Goal: Check status: Check status

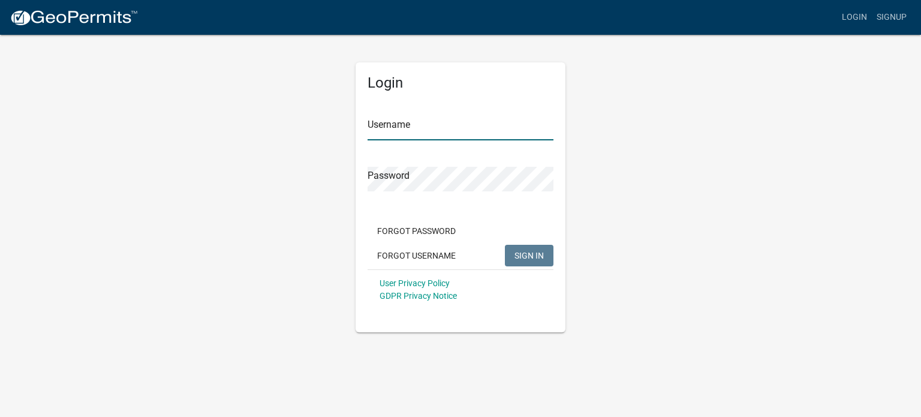
type input "Sherlockhomes1996"
click at [528, 255] on span "SIGN IN" at bounding box center [528, 255] width 29 height 10
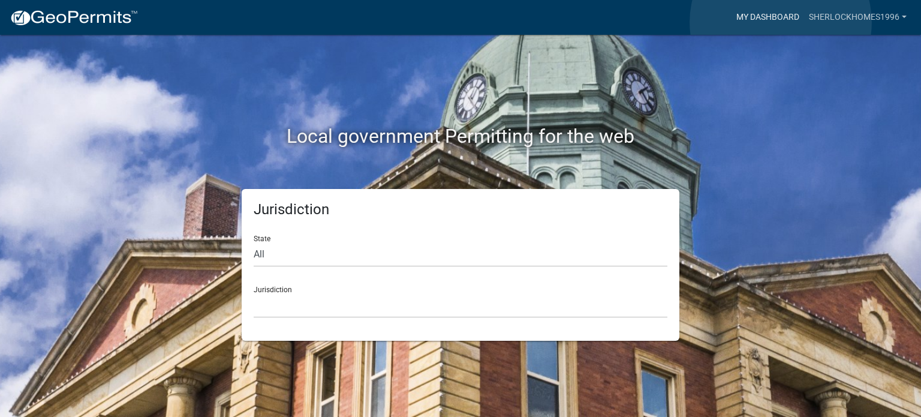
click at [781, 22] on link "My Dashboard" at bounding box center [768, 17] width 73 height 23
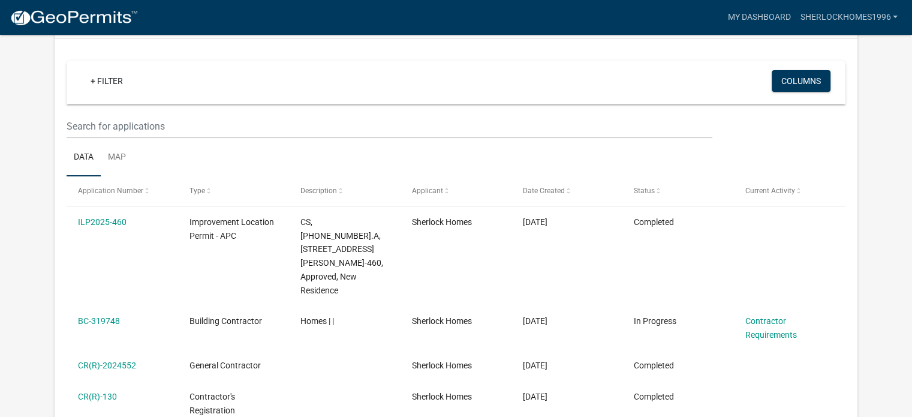
scroll to position [169, 0]
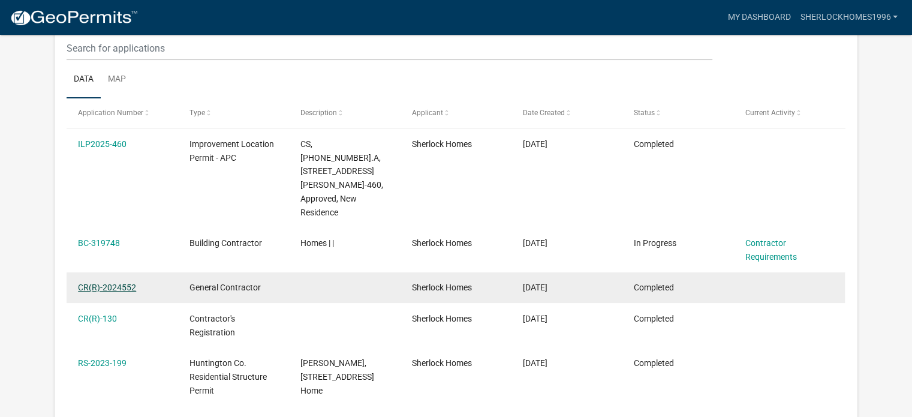
click at [127, 282] on link "CR(R)-2024552" at bounding box center [107, 287] width 58 height 10
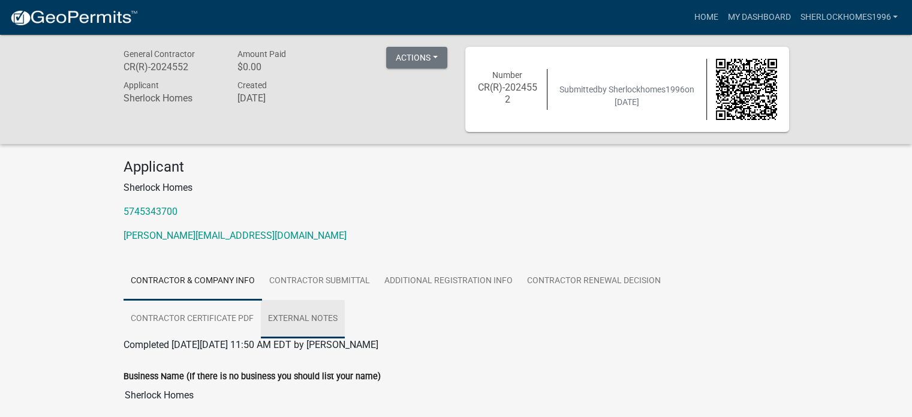
click at [320, 320] on link "External Notes" at bounding box center [303, 319] width 84 height 38
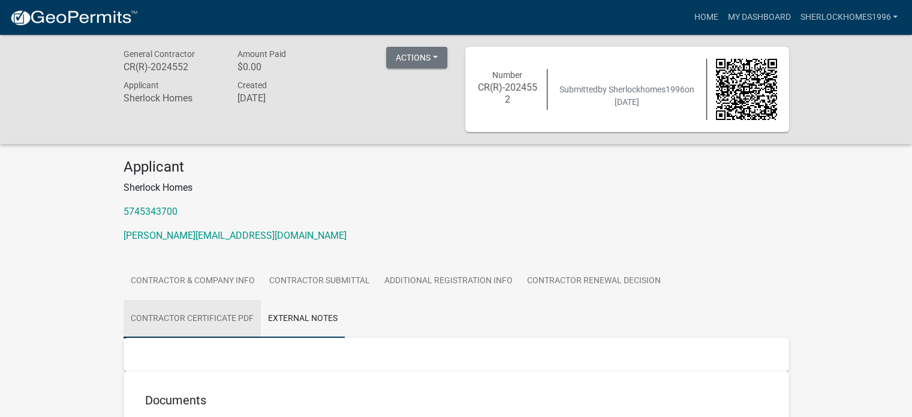
click at [164, 310] on link "Contractor Certificate PDF" at bounding box center [192, 319] width 137 height 38
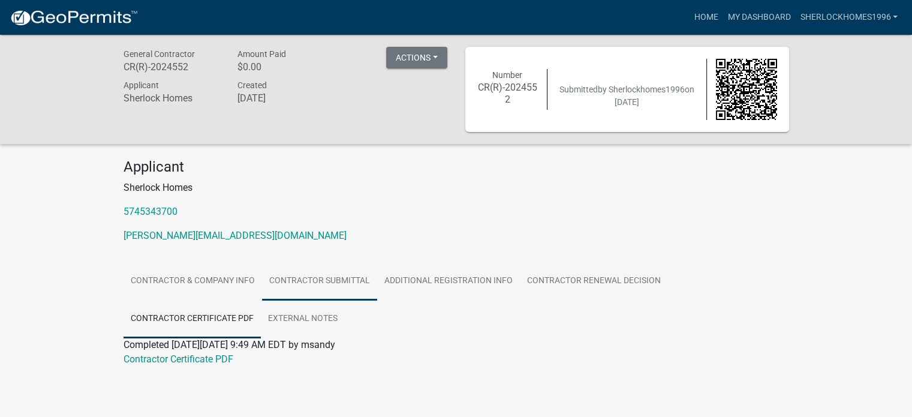
click at [355, 275] on link "Contractor Submittal" at bounding box center [319, 281] width 115 height 38
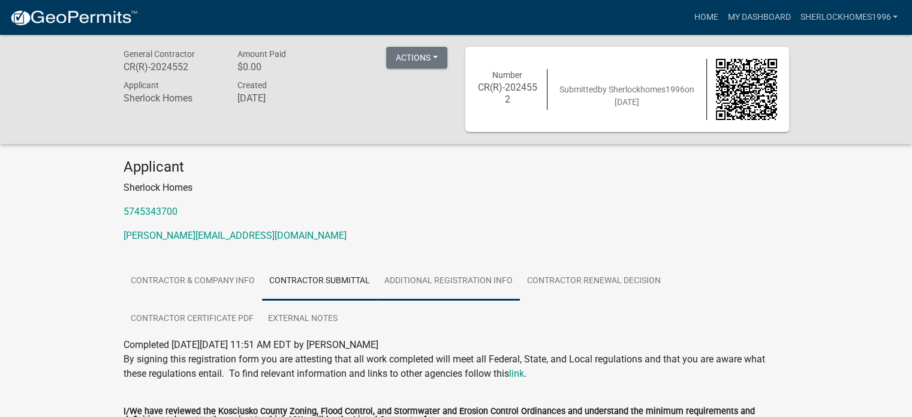
click at [407, 278] on link "Additional Registration Info" at bounding box center [448, 281] width 143 height 38
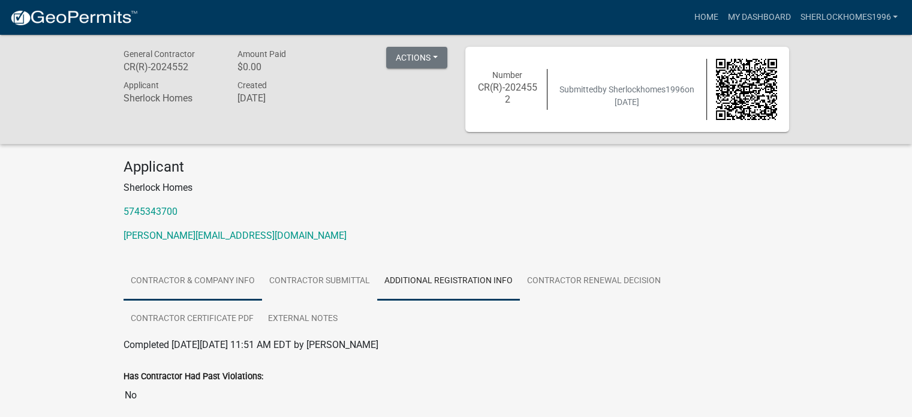
click at [170, 283] on link "Contractor & Company Info" at bounding box center [193, 281] width 139 height 38
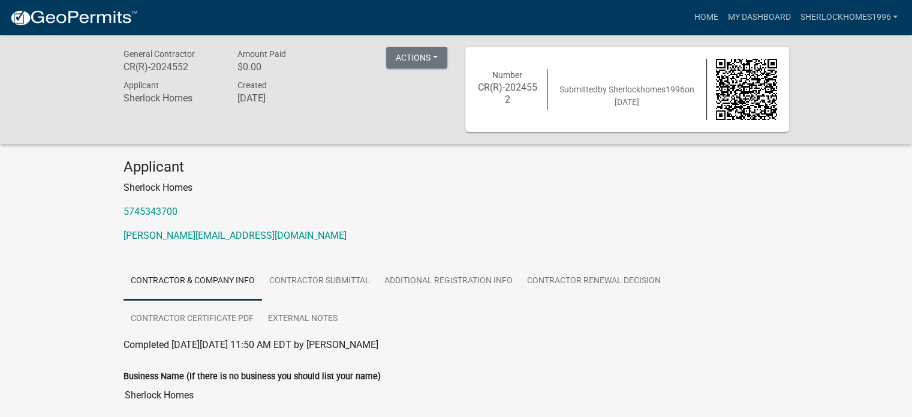
click at [435, 70] on div "Actions Printer Friendly" at bounding box center [416, 59] width 61 height 25
